Goal: Task Accomplishment & Management: Use online tool/utility

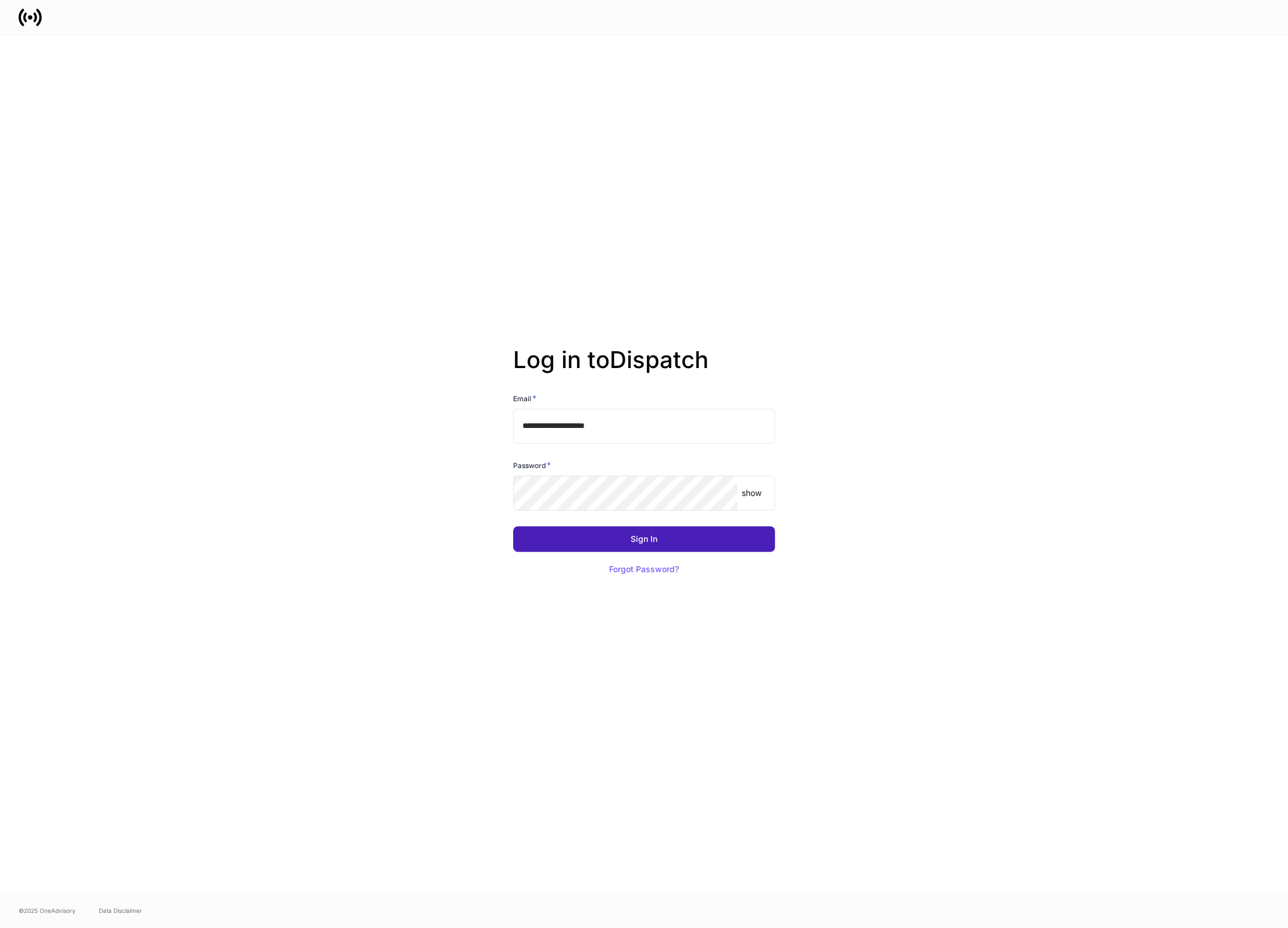
click at [655, 545] on button "Sign In" at bounding box center [643, 539] width 262 height 26
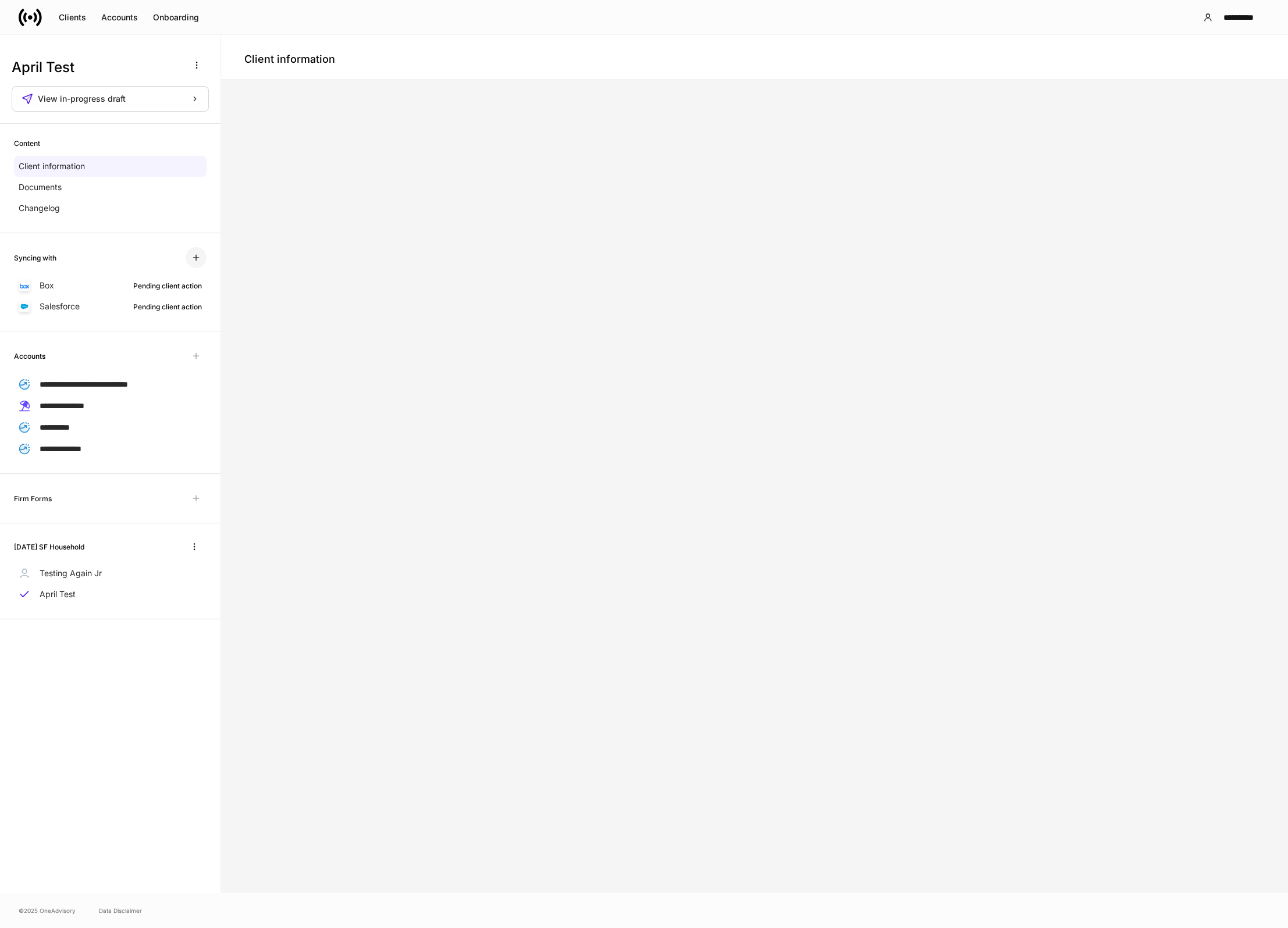
click at [204, 255] on button "button" at bounding box center [196, 257] width 21 height 21
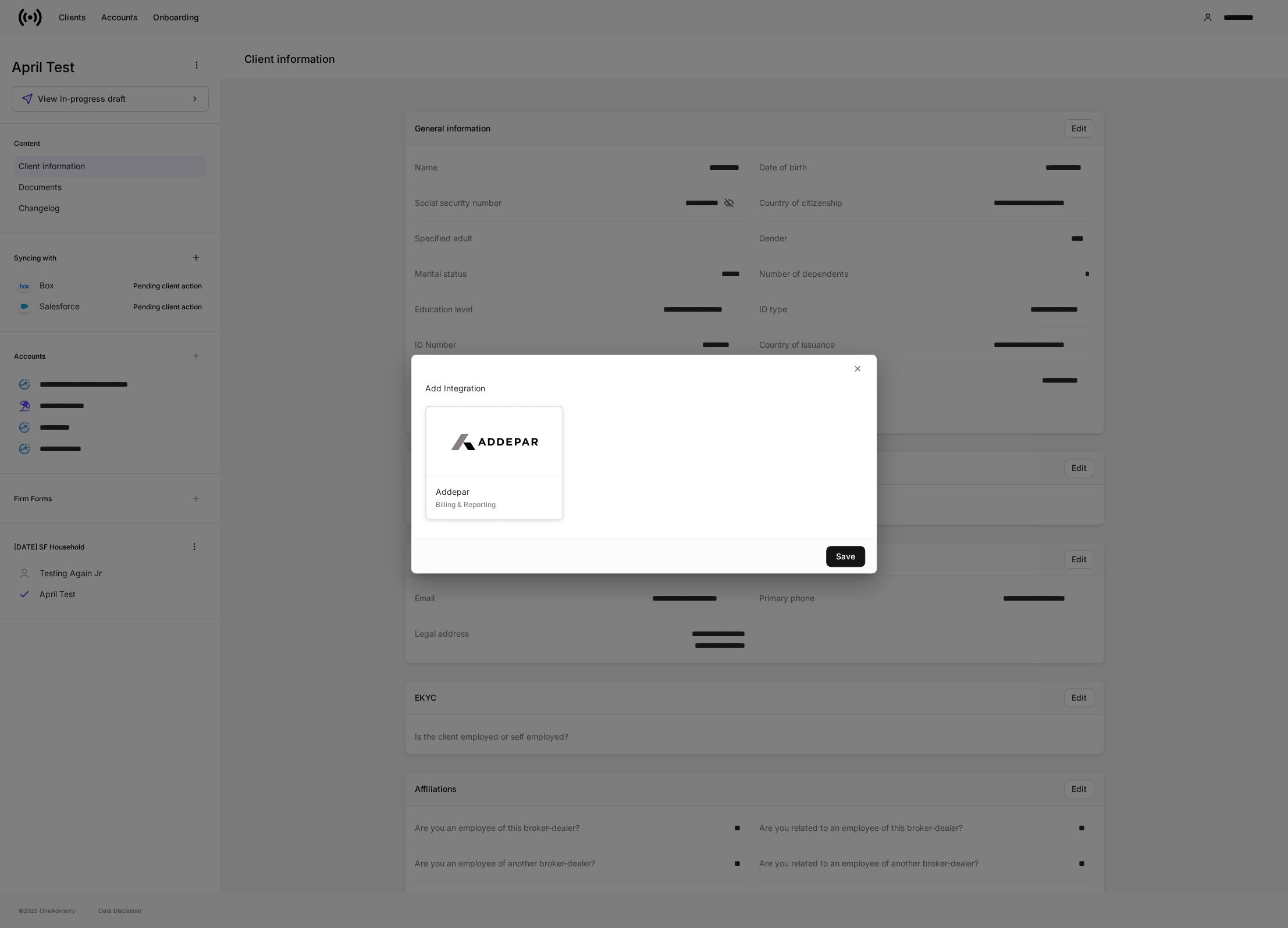
click at [532, 465] on div at bounding box center [494, 442] width 136 height 70
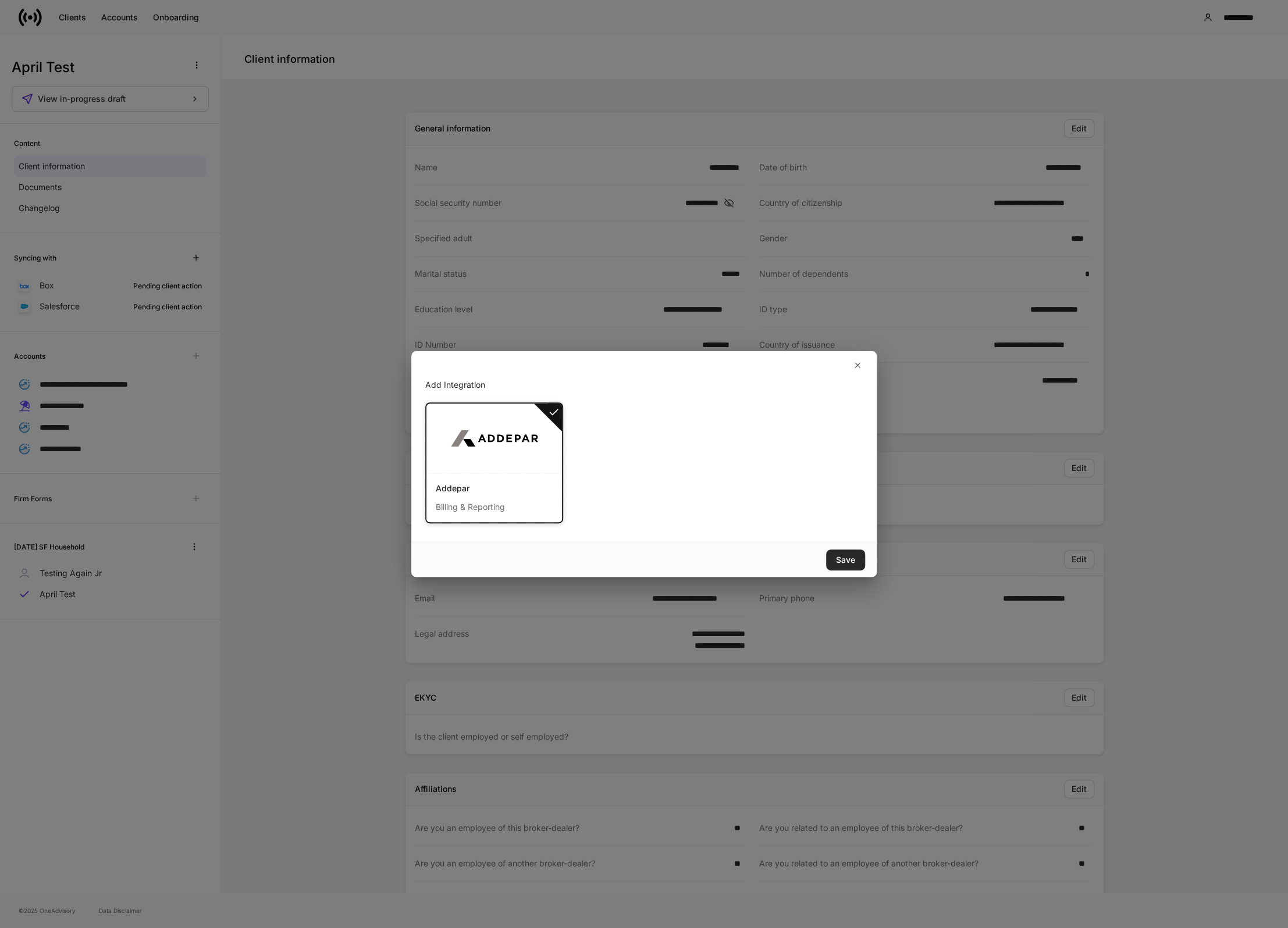
click at [842, 556] on div "Save" at bounding box center [846, 560] width 19 height 8
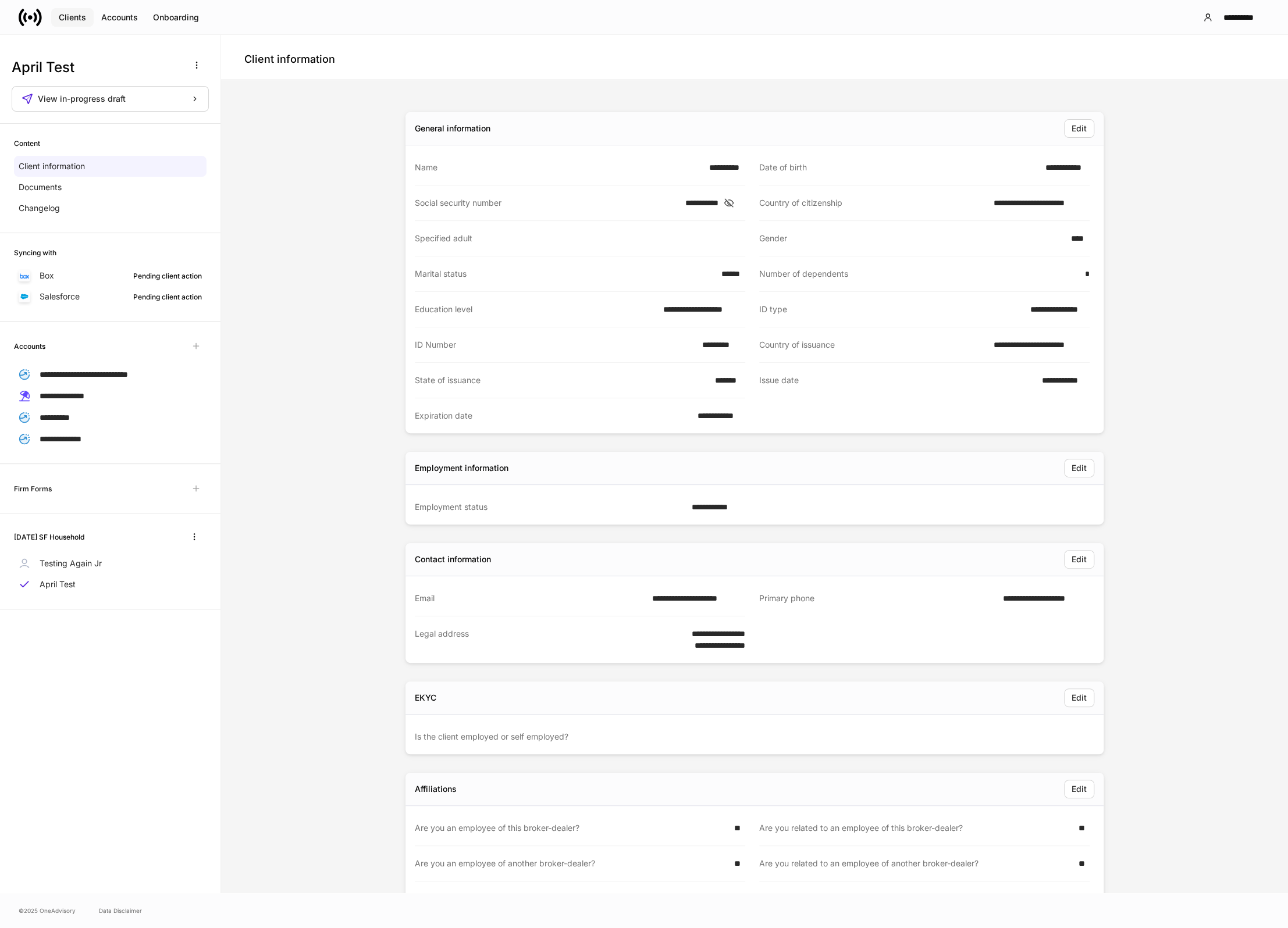
click at [77, 14] on div "Clients" at bounding box center [72, 17] width 27 height 8
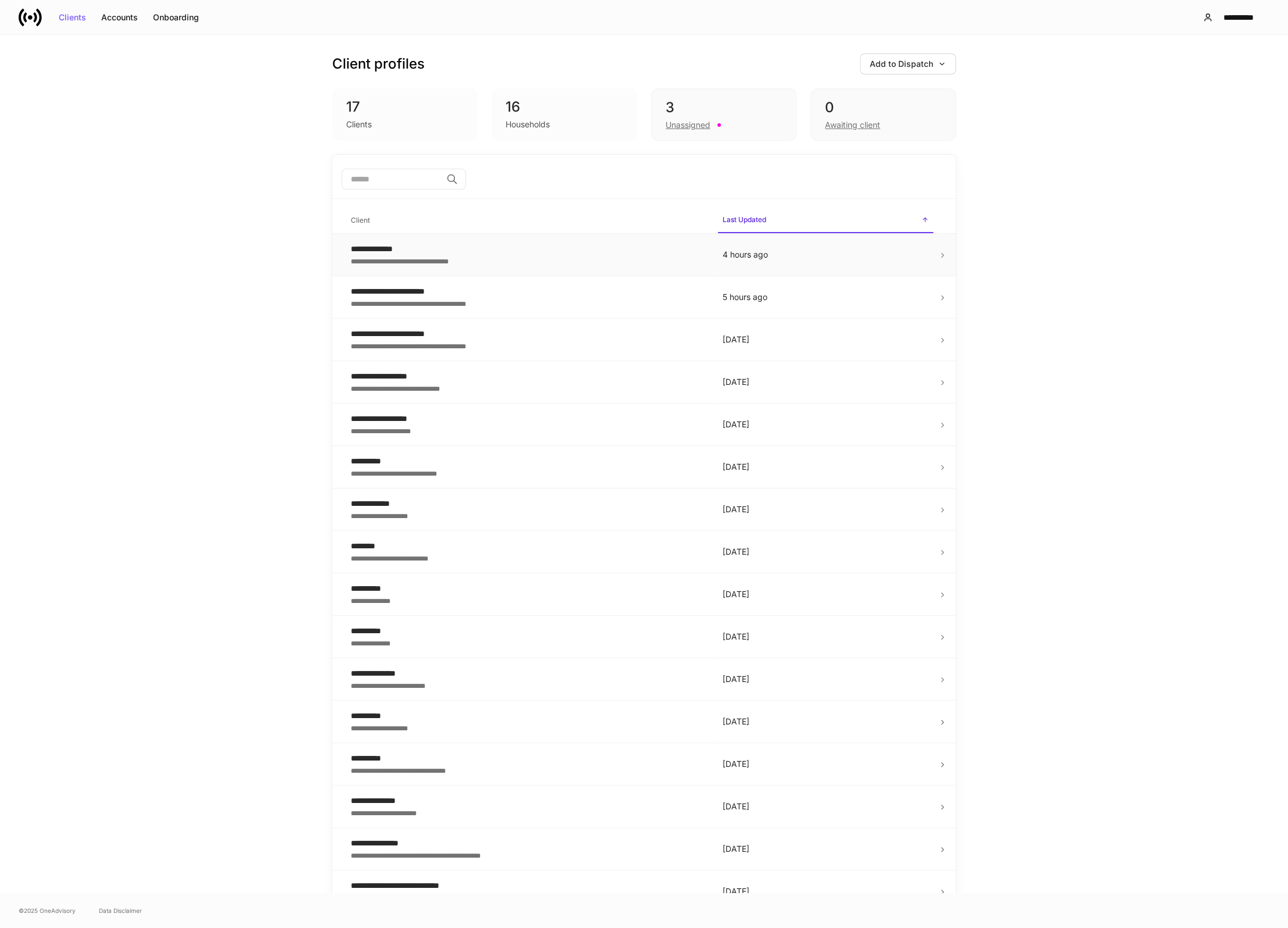
click at [420, 259] on div "**********" at bounding box center [527, 260] width 353 height 12
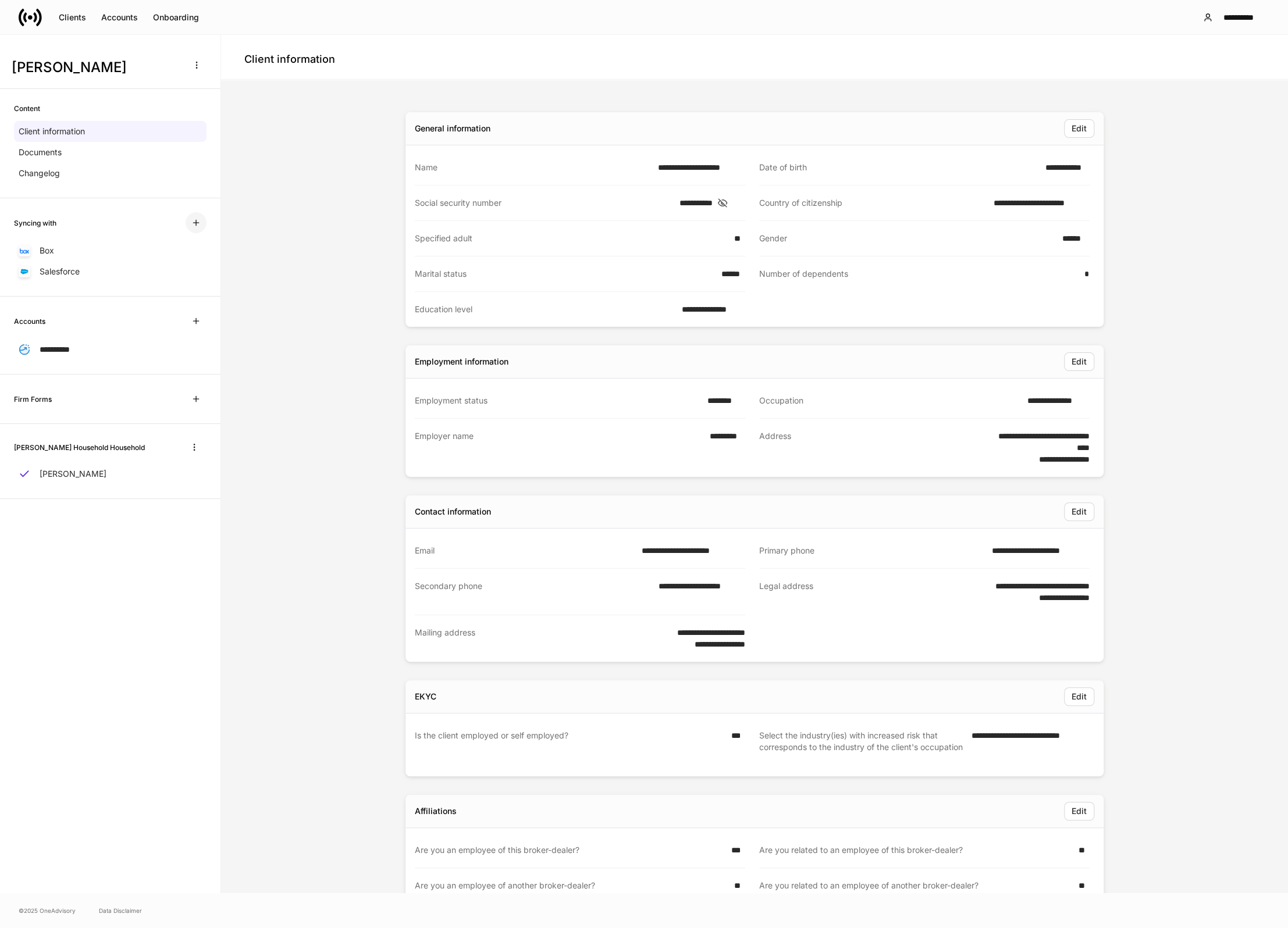
click at [206, 221] on button "button" at bounding box center [196, 222] width 21 height 21
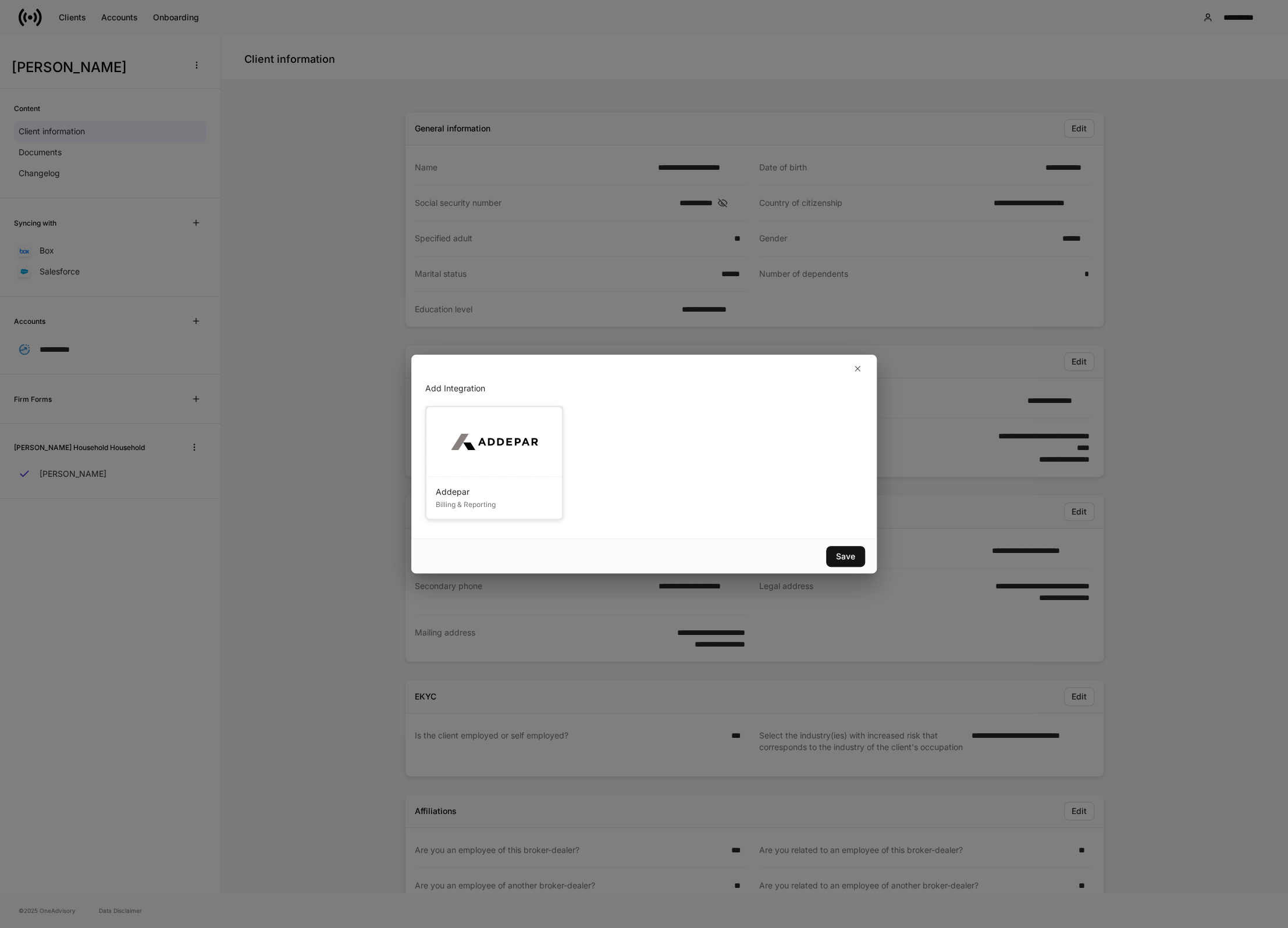
click at [484, 452] on img at bounding box center [494, 441] width 87 height 29
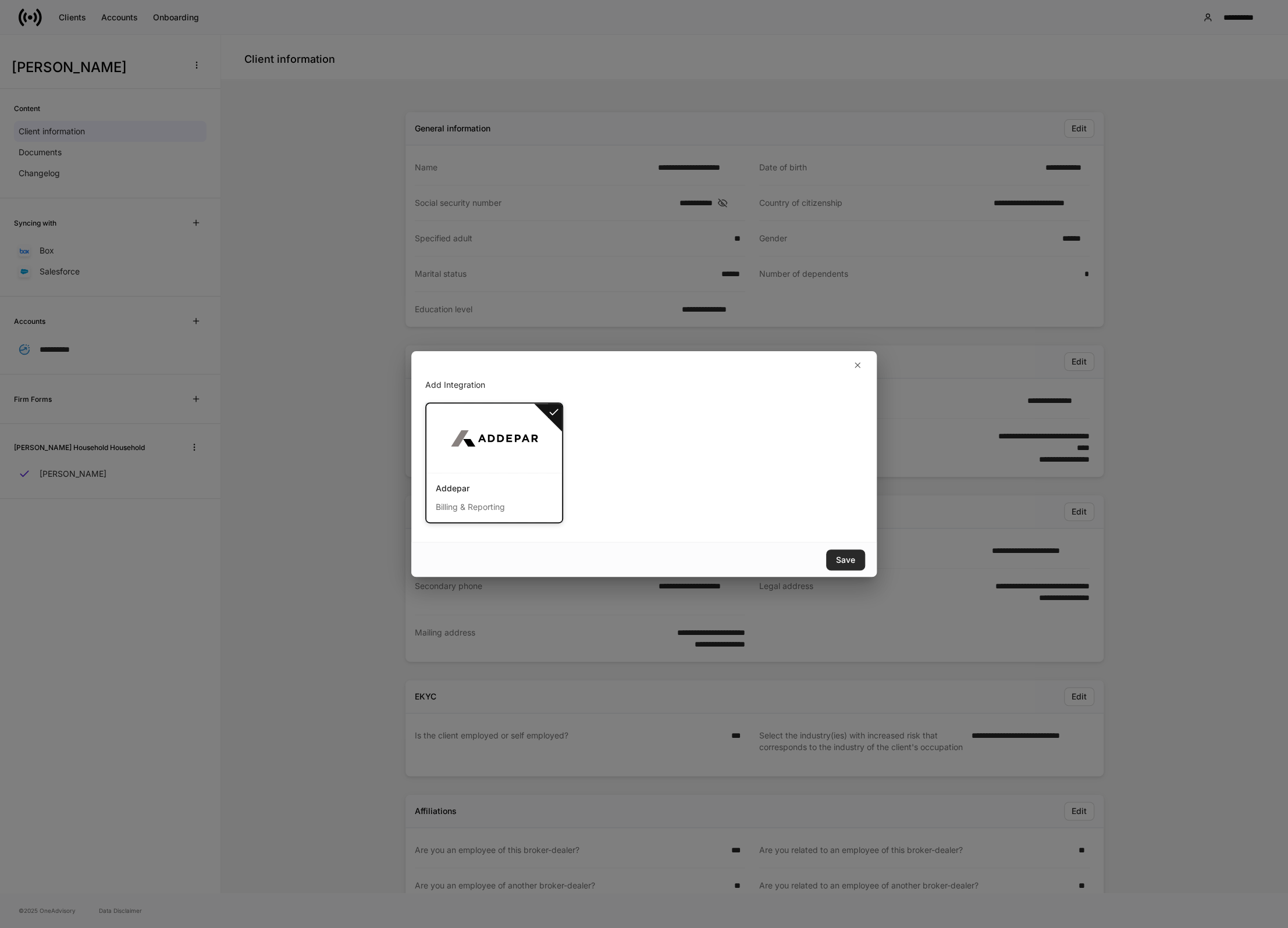
click at [839, 557] on div "Save" at bounding box center [846, 560] width 19 height 8
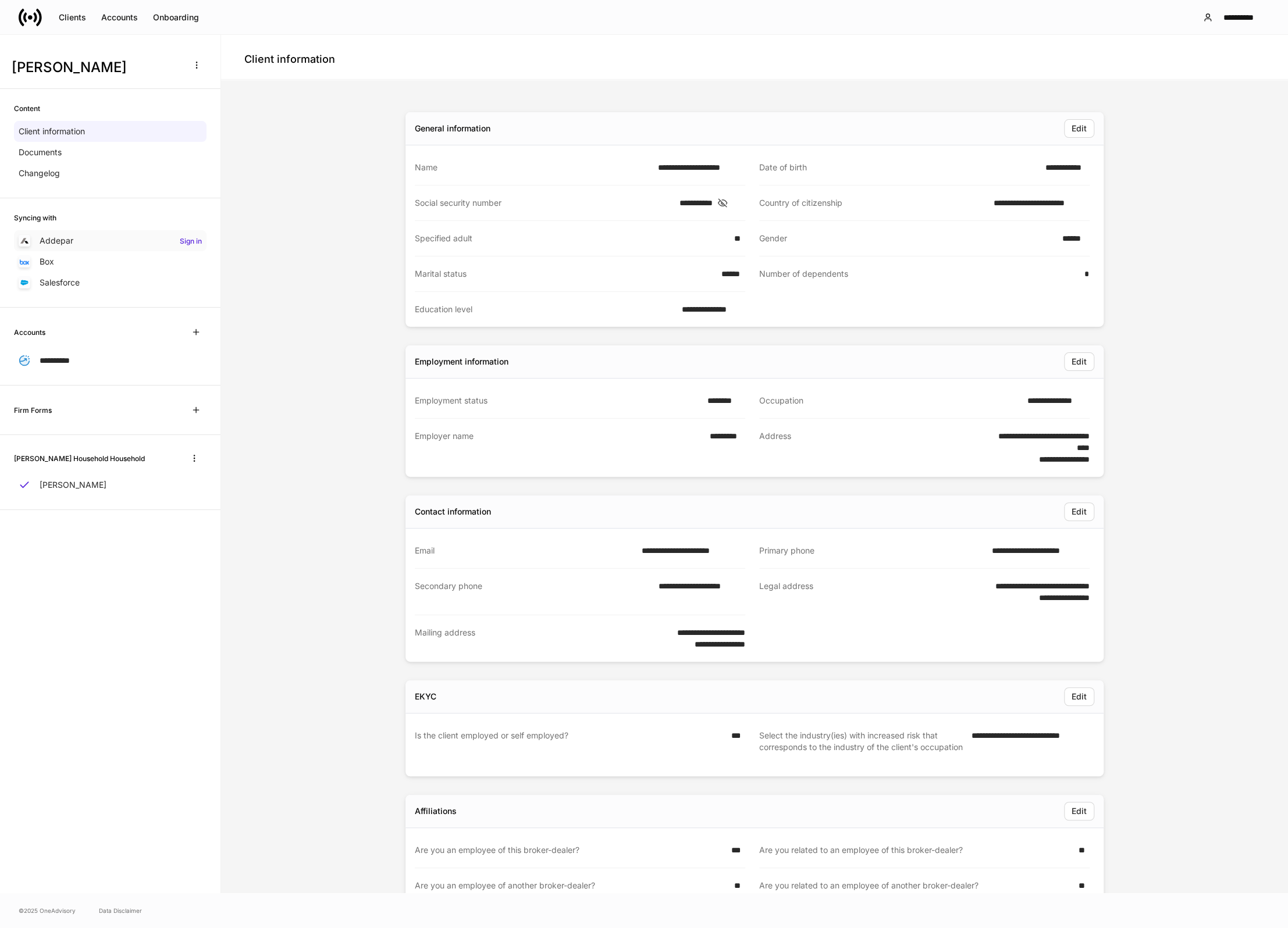
click at [194, 240] on h6 "Sign in" at bounding box center [191, 240] width 22 height 11
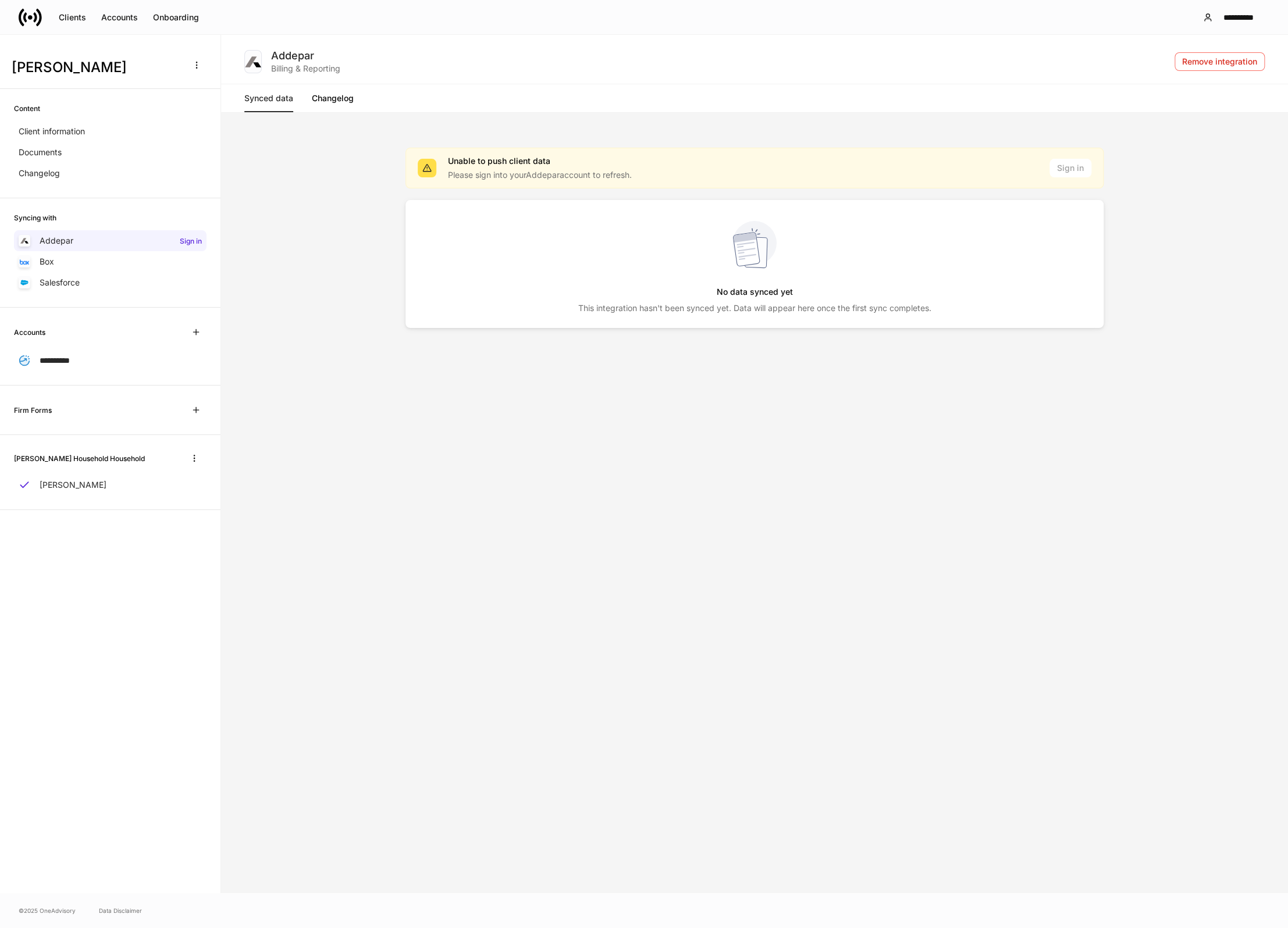
click at [1039, 165] on div "Unable to push client data Please sign into your Addepar account to refresh. Si…" at bounding box center [755, 168] width 674 height 26
click at [1074, 162] on div "Unable to push client data Please sign into your Addepar account to refresh. Si…" at bounding box center [755, 168] width 674 height 26
click at [823, 255] on div "No data synced yet This integration hasn't been synced yet. Data will appear he…" at bounding box center [754, 267] width 680 height 121
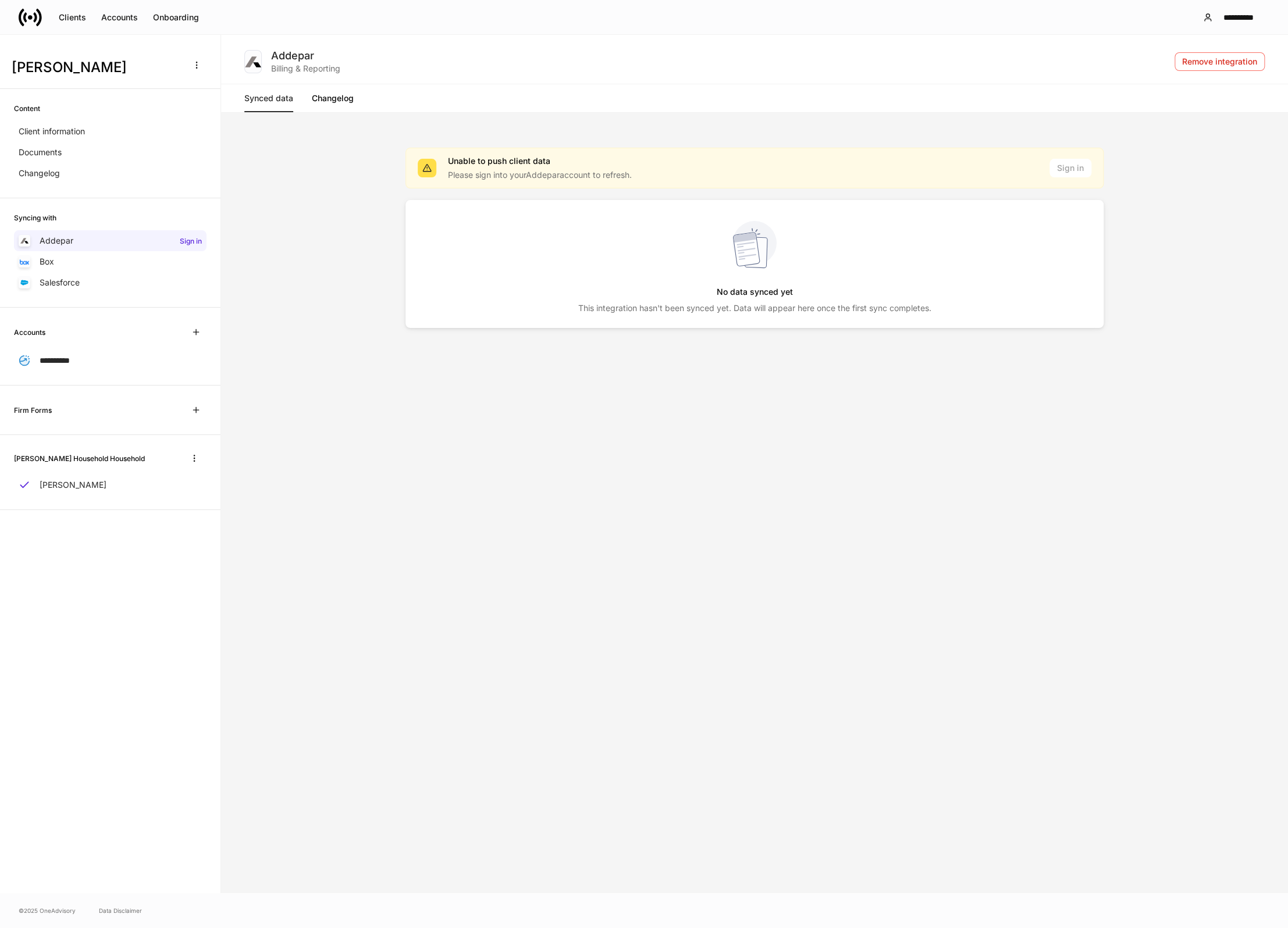
drag, startPoint x: 744, startPoint y: 294, endPoint x: 656, endPoint y: 258, distance: 95.1
click at [744, 293] on h5 "No data synced yet" at bounding box center [755, 291] width 76 height 21
drag, startPoint x: 480, startPoint y: 158, endPoint x: 438, endPoint y: 143, distance: 44.6
click at [480, 157] on div "Unable to push client data" at bounding box center [540, 162] width 184 height 14
click at [297, 93] on div "Synced data Changelog" at bounding box center [755, 98] width 1020 height 28
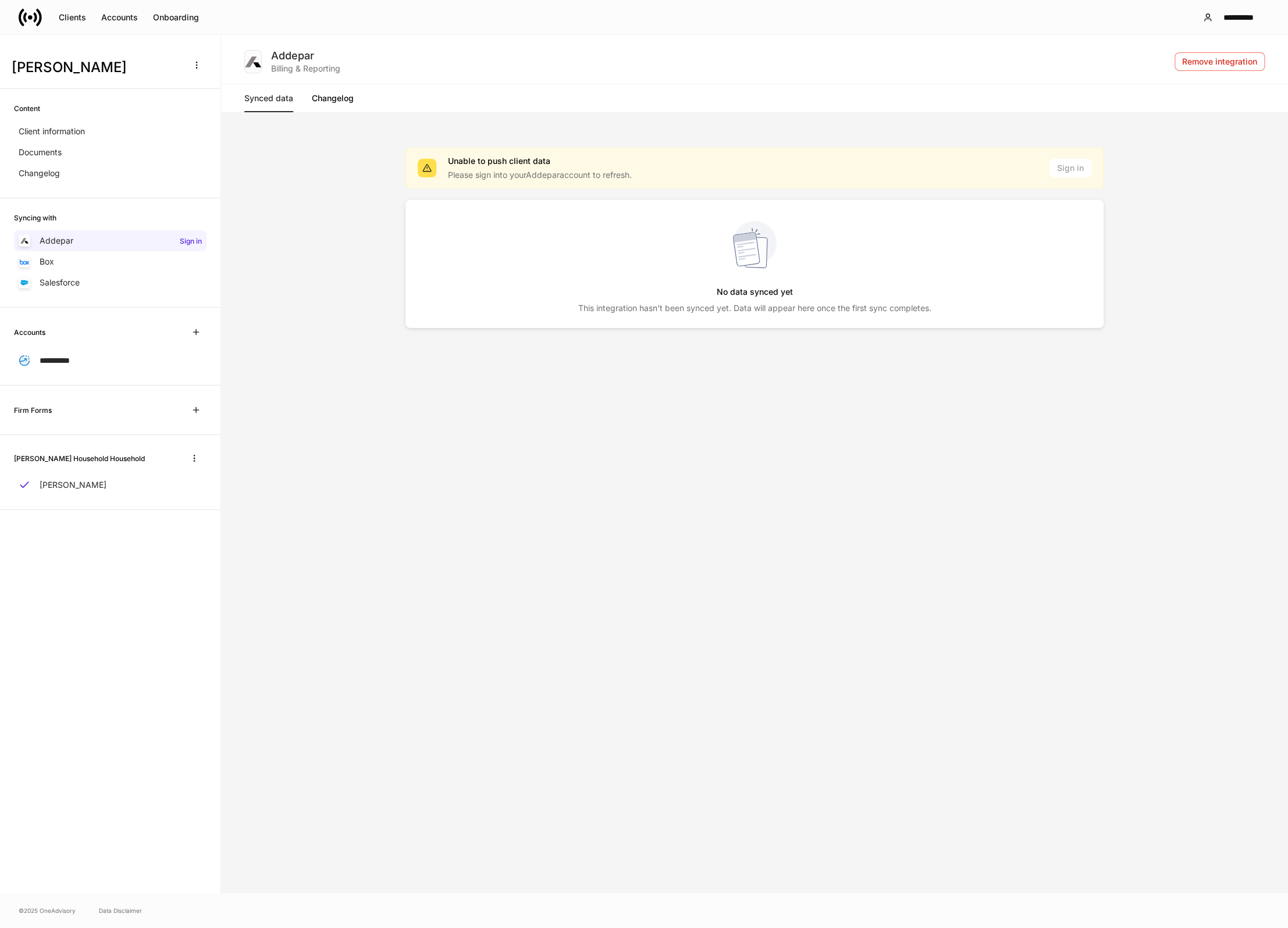
click at [332, 96] on link "Changelog" at bounding box center [332, 98] width 42 height 28
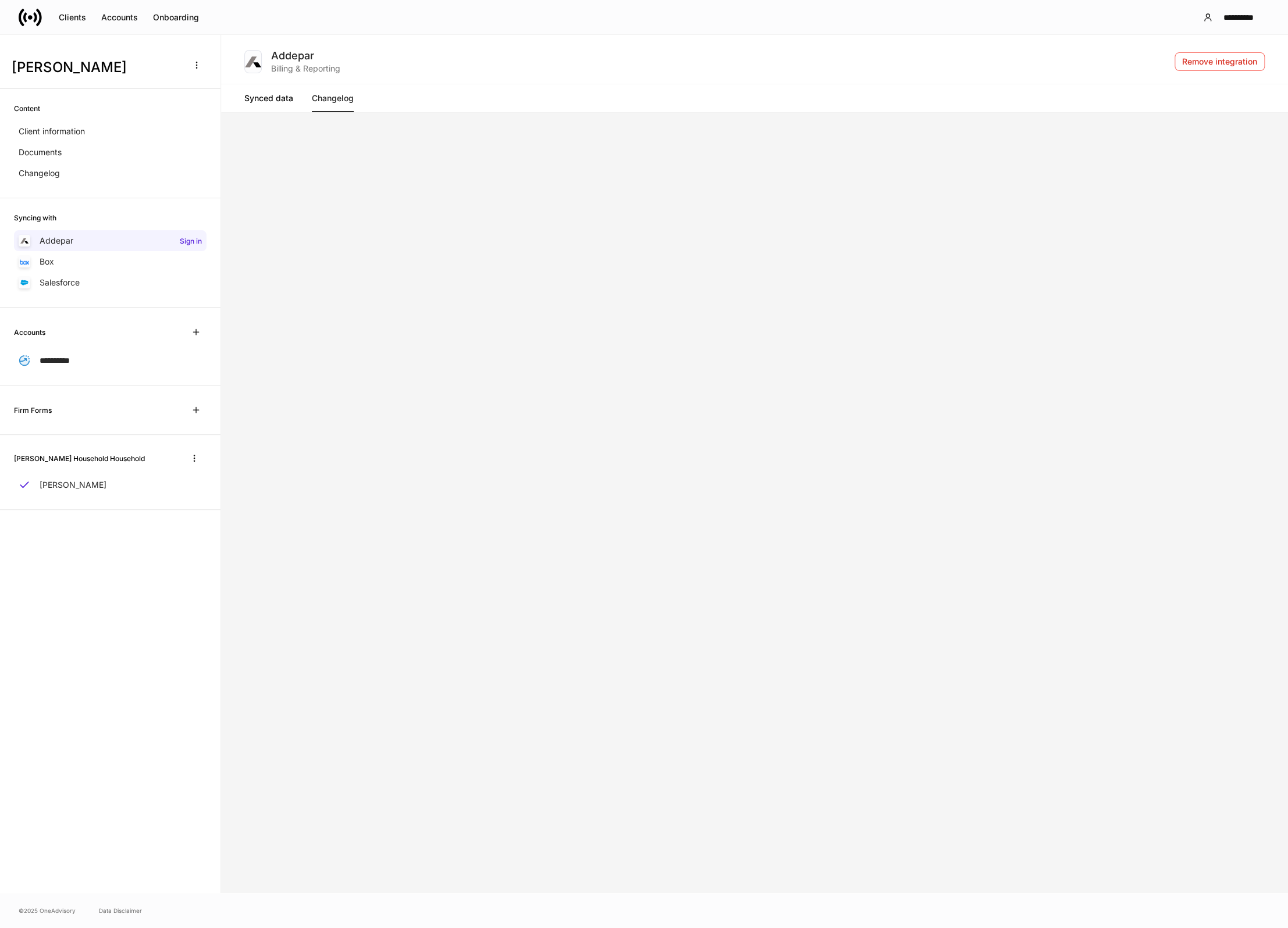
click at [290, 96] on link "Synced data" at bounding box center [269, 98] width 49 height 28
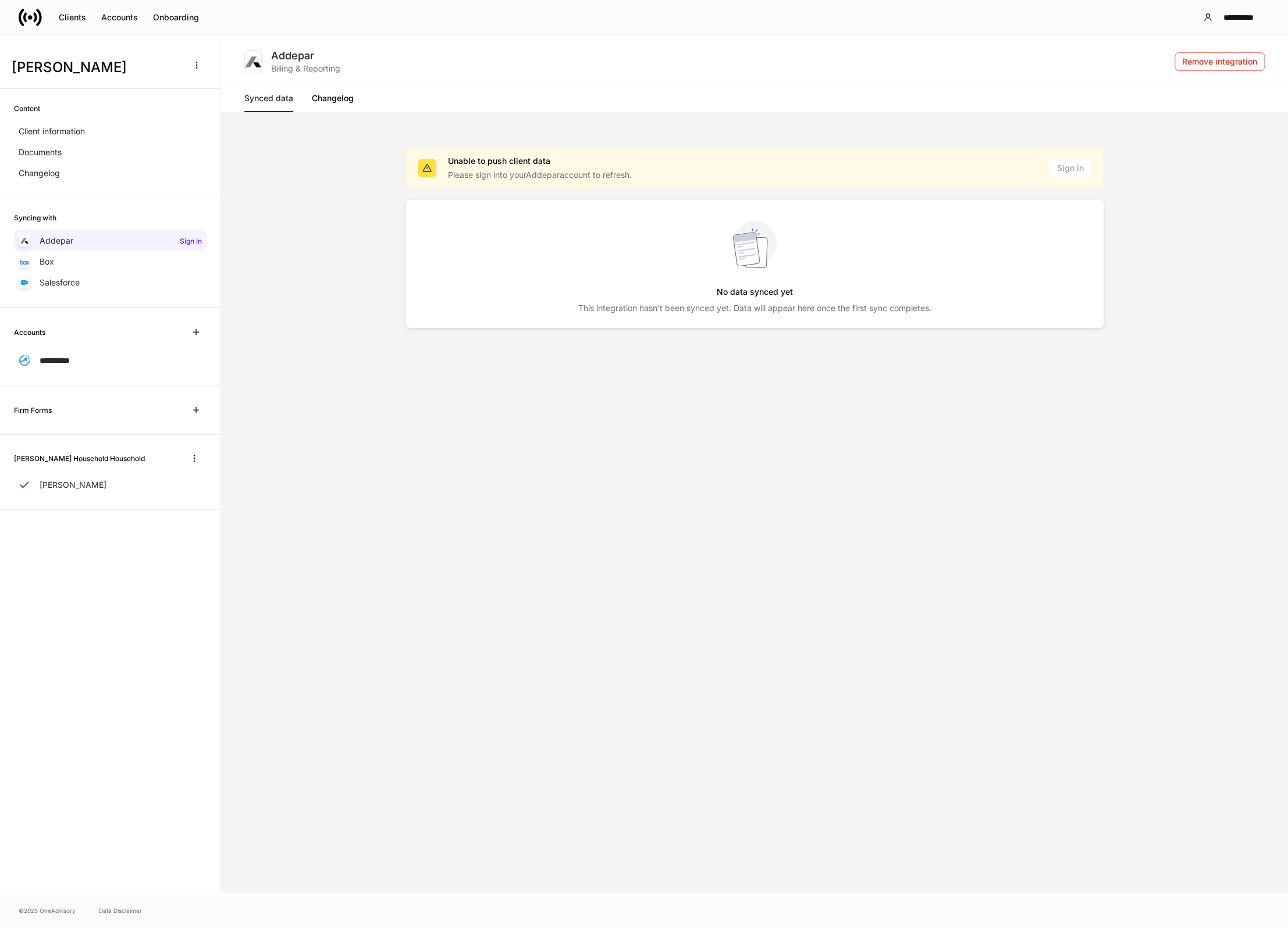
click at [1086, 166] on div "Unable to push client data Please sign into your Addepar account to refresh. Si…" at bounding box center [755, 168] width 674 height 26
click at [94, 265] on div "Box" at bounding box center [111, 262] width 193 height 21
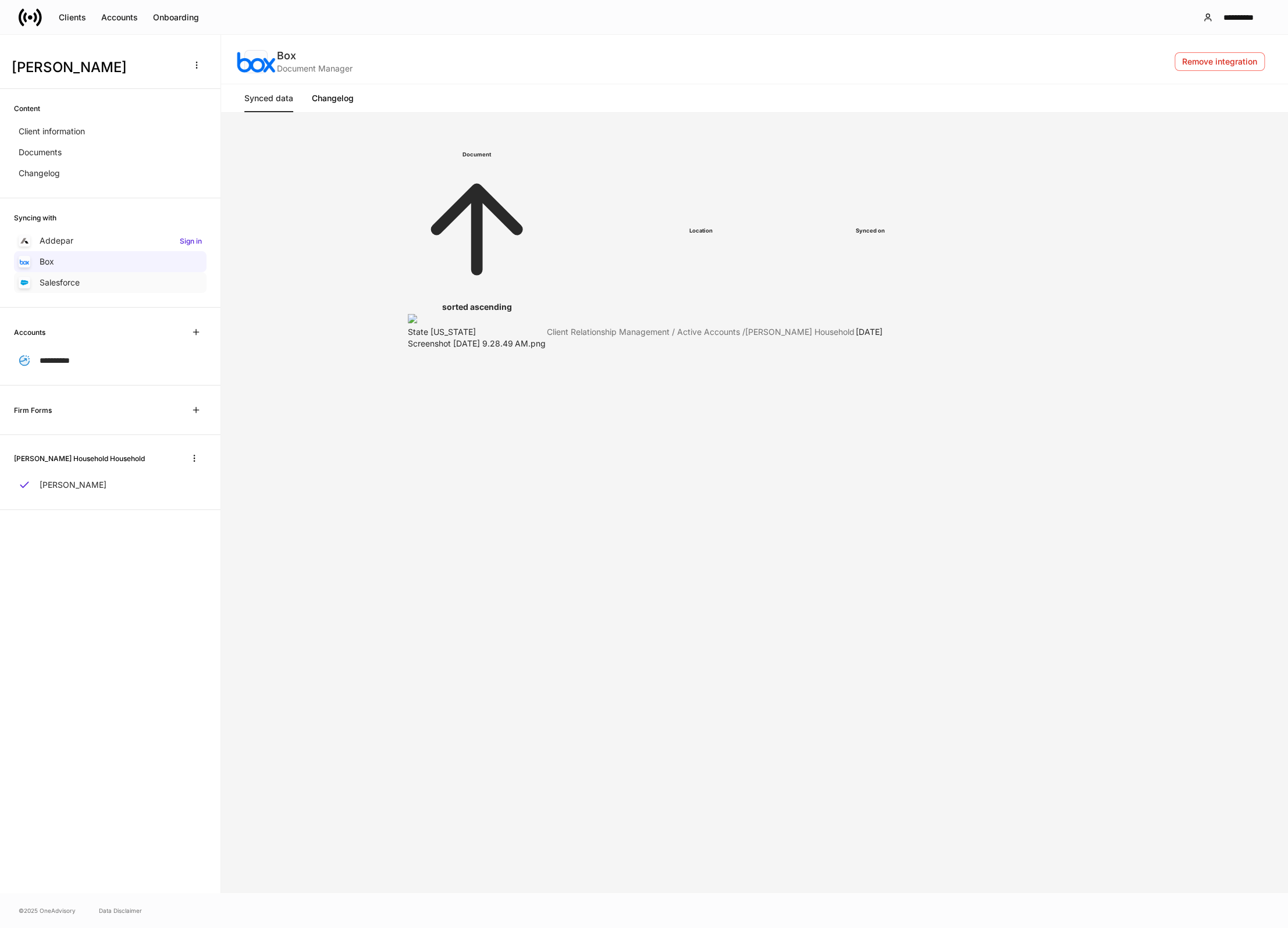
click at [89, 292] on div "Salesforce" at bounding box center [111, 282] width 193 height 21
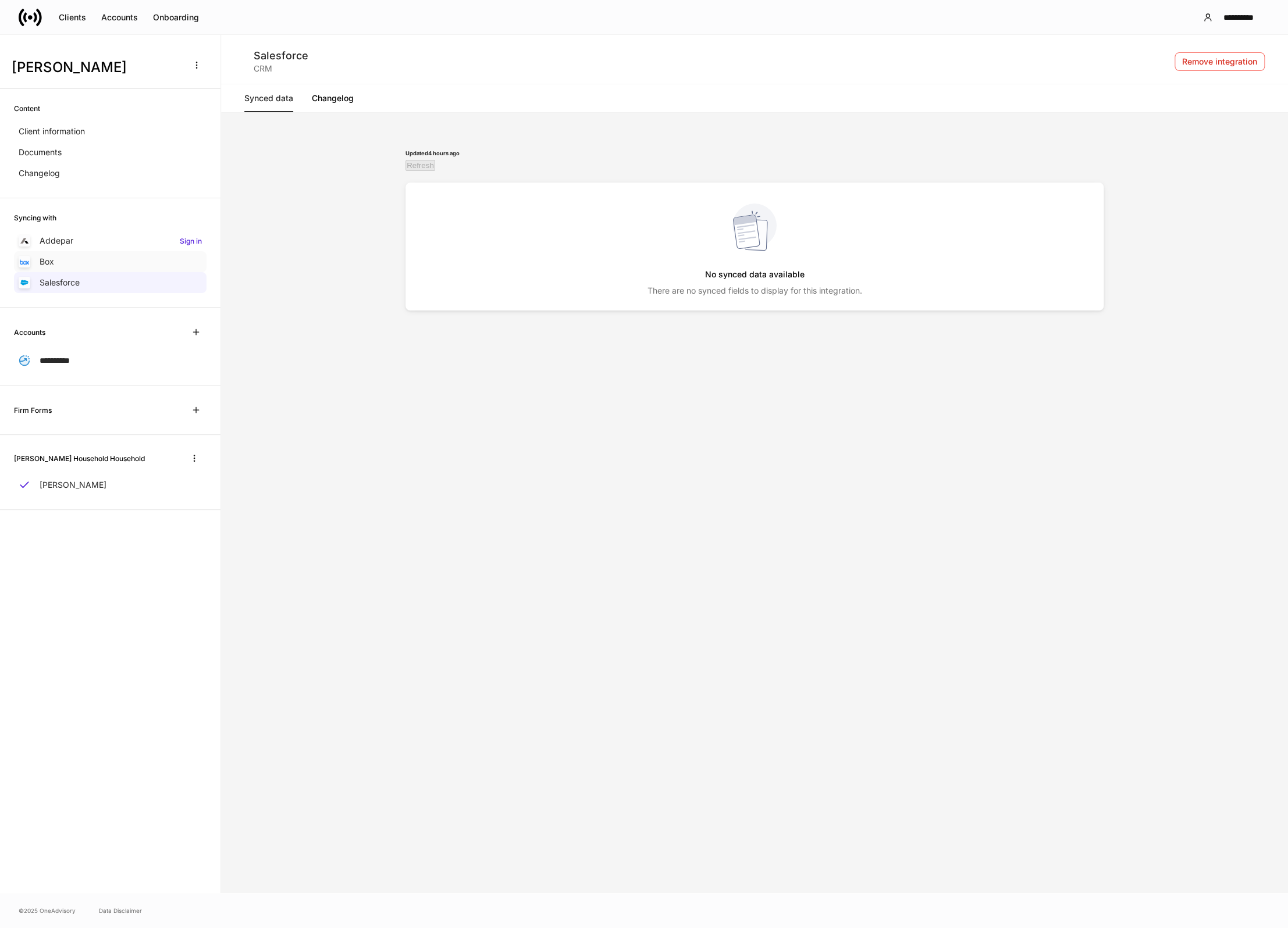
click at [83, 268] on div "Box" at bounding box center [111, 262] width 193 height 21
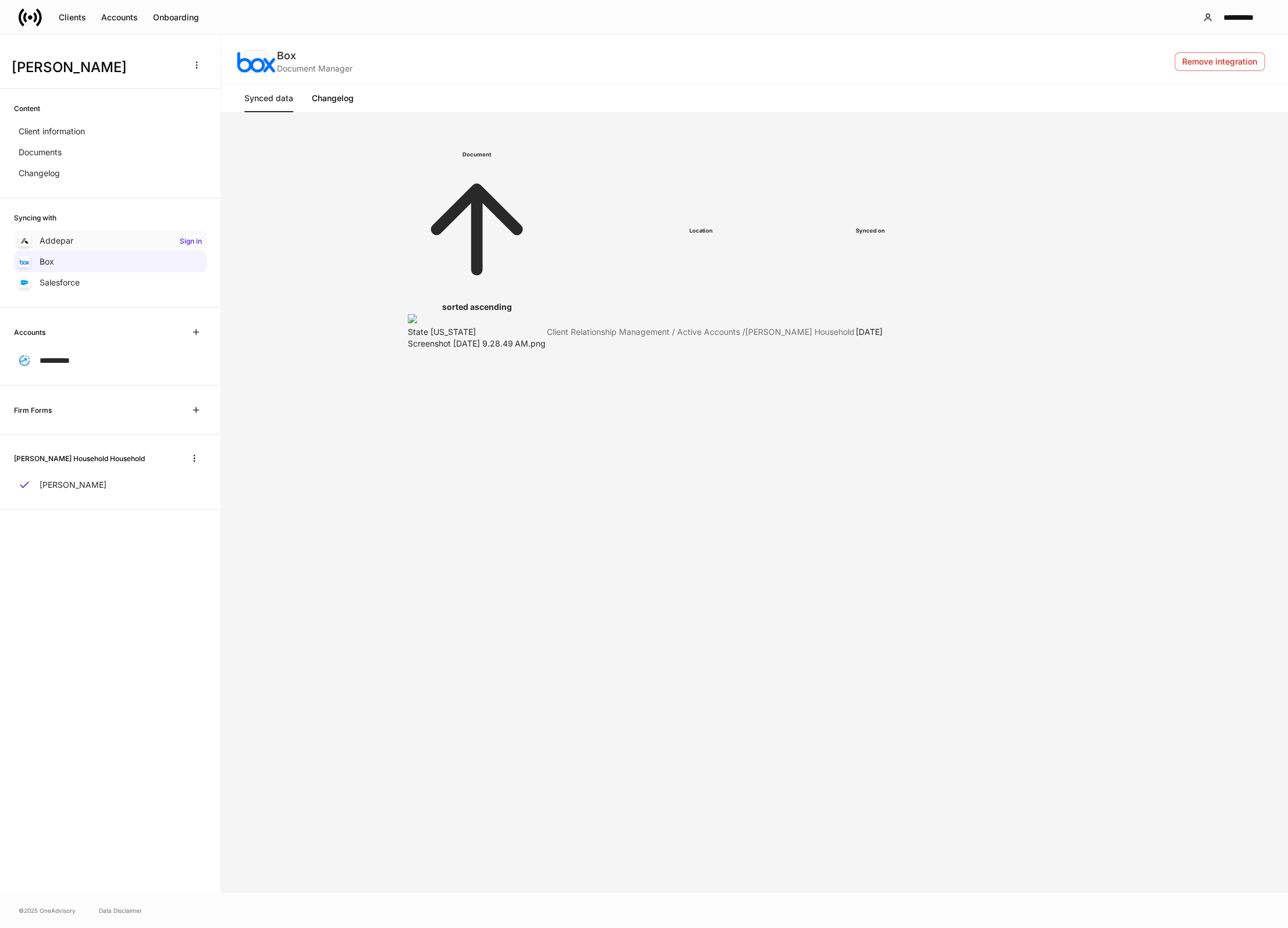
click at [81, 244] on div "Addepar Sign in" at bounding box center [111, 240] width 193 height 21
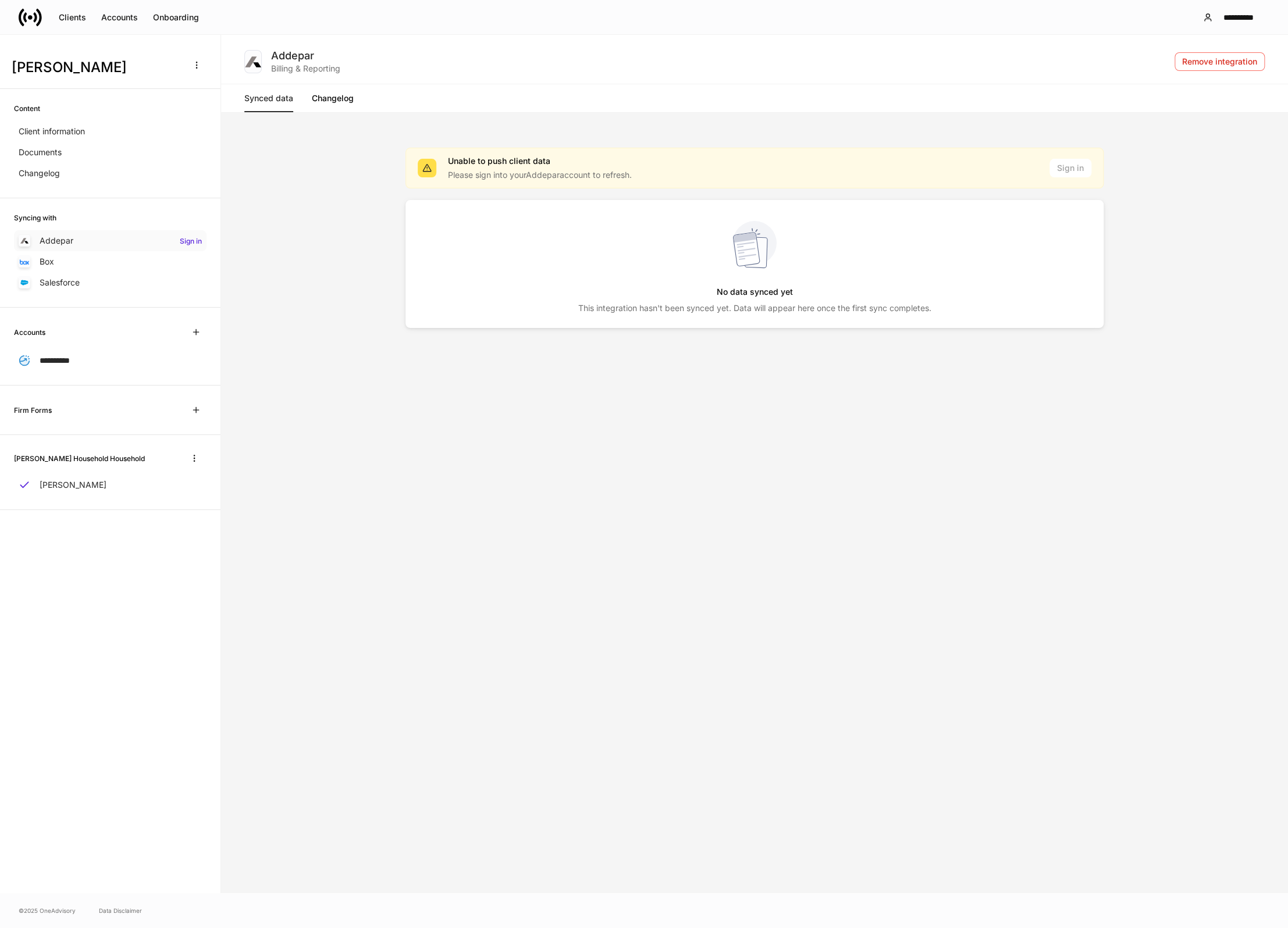
click at [180, 240] on h6 "Sign in" at bounding box center [191, 240] width 22 height 11
click at [1073, 175] on div "Unable to push client data Please sign into your Addepar account to refresh. Si…" at bounding box center [755, 168] width 674 height 26
drag, startPoint x: 1073, startPoint y: 175, endPoint x: 1042, endPoint y: 174, distance: 31.0
click at [1072, 175] on div "Unable to push client data Please sign into your Addepar account to refresh. Si…" at bounding box center [755, 168] width 674 height 26
drag, startPoint x: 631, startPoint y: 184, endPoint x: 616, endPoint y: 183, distance: 15.0
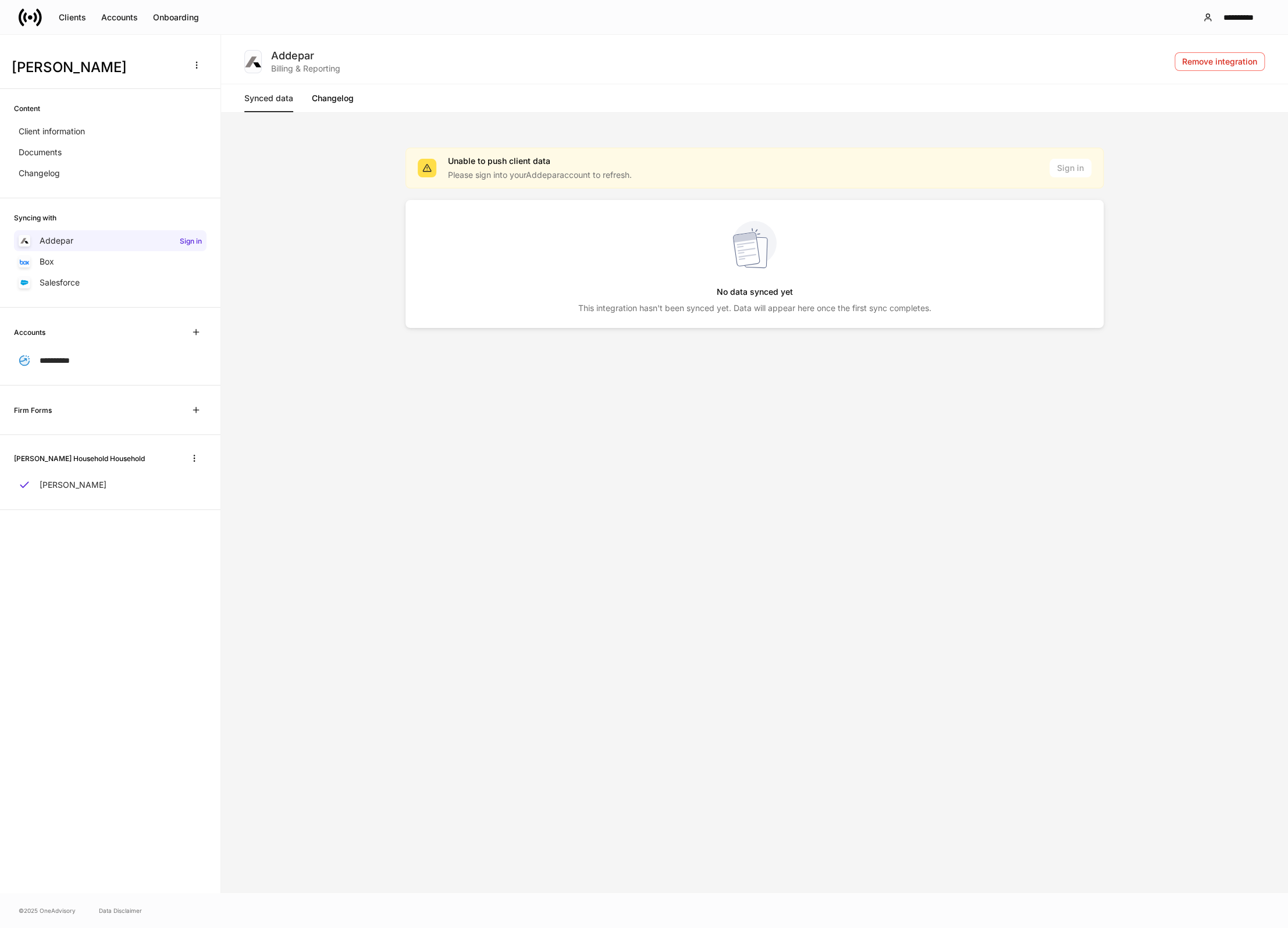
click at [616, 183] on div "Unable to push client data Please sign into your Addepar account to refresh. Si…" at bounding box center [754, 167] width 698 height 41
drag, startPoint x: 579, startPoint y: 174, endPoint x: 570, endPoint y: 171, distance: 9.5
click at [570, 171] on p "Please sign into your Addepar account to refresh." at bounding box center [540, 175] width 184 height 12
